Goal: Navigation & Orientation: Find specific page/section

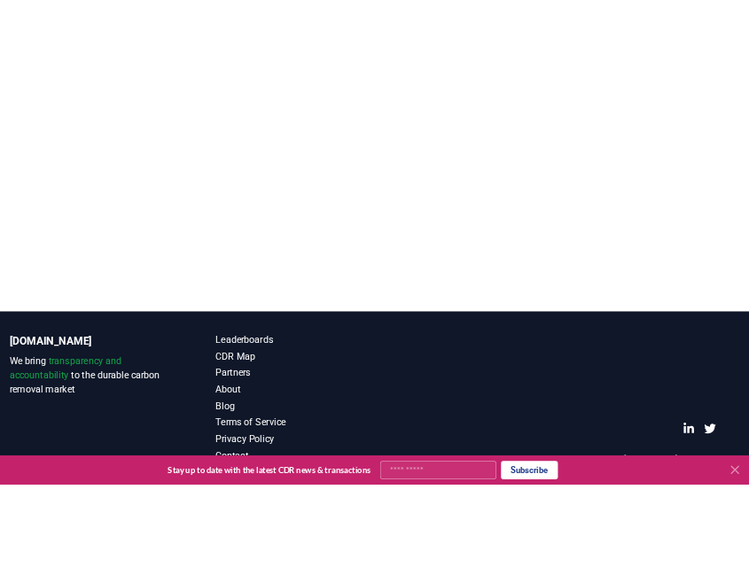
scroll to position [266, 0]
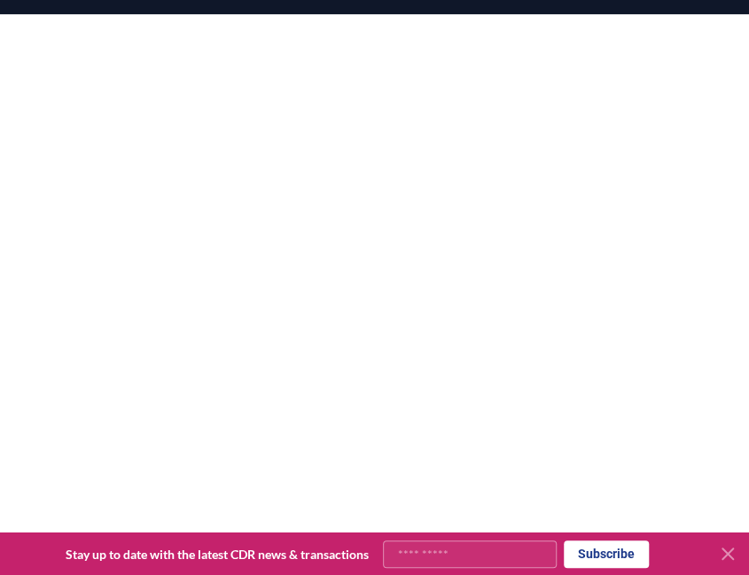
click at [724, 552] on icon at bounding box center [727, 553] width 21 height 21
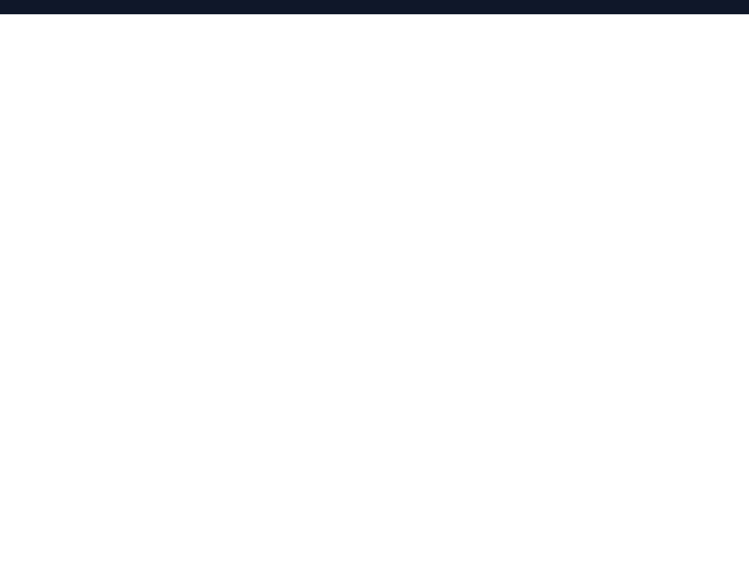
scroll to position [0, 0]
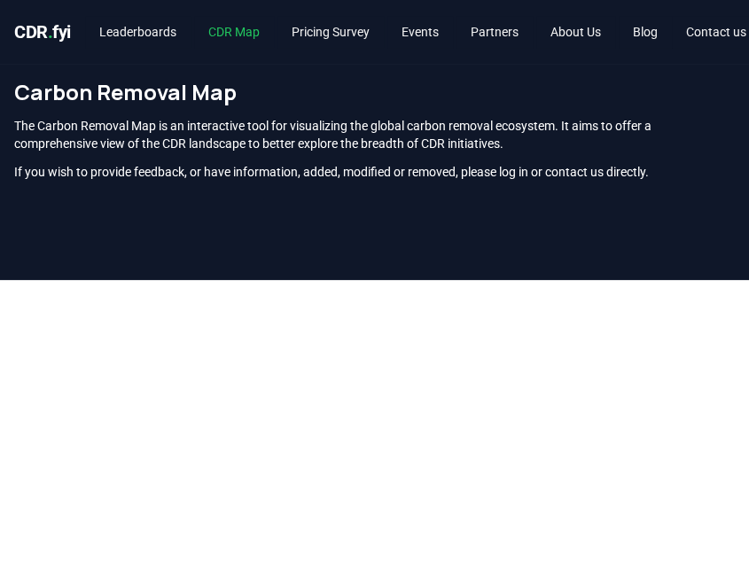
click at [250, 28] on link "CDR Map" at bounding box center [234, 32] width 80 height 32
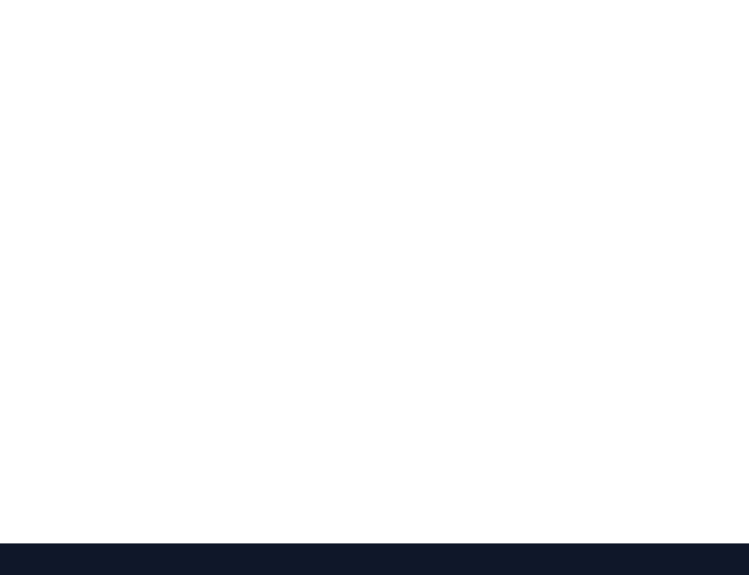
scroll to position [316, 0]
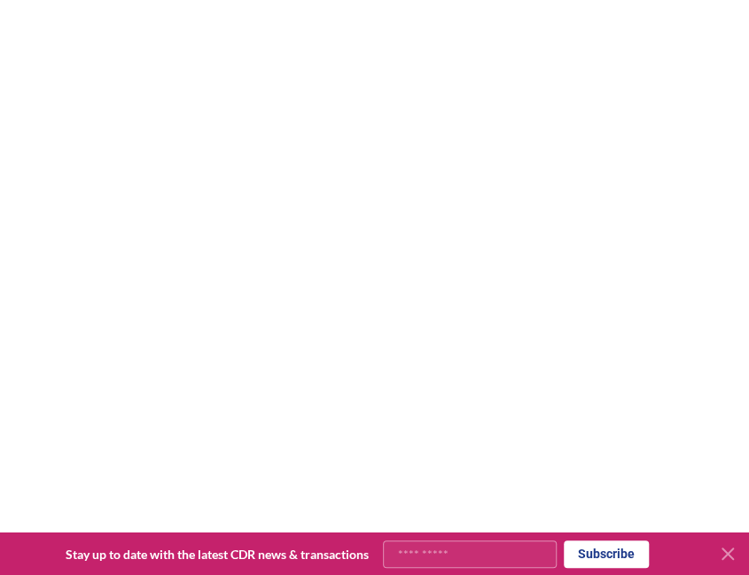
scroll to position [222, 0]
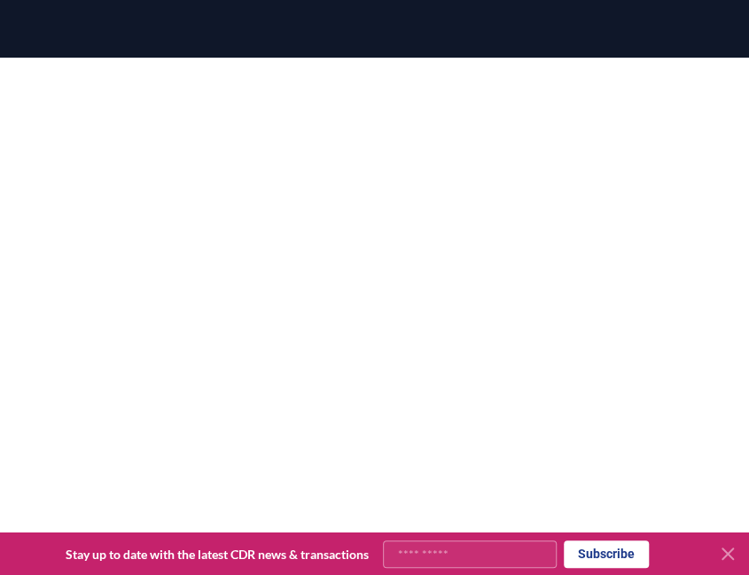
click at [727, 552] on icon at bounding box center [727, 554] width 11 height 11
